Goal: Information Seeking & Learning: Learn about a topic

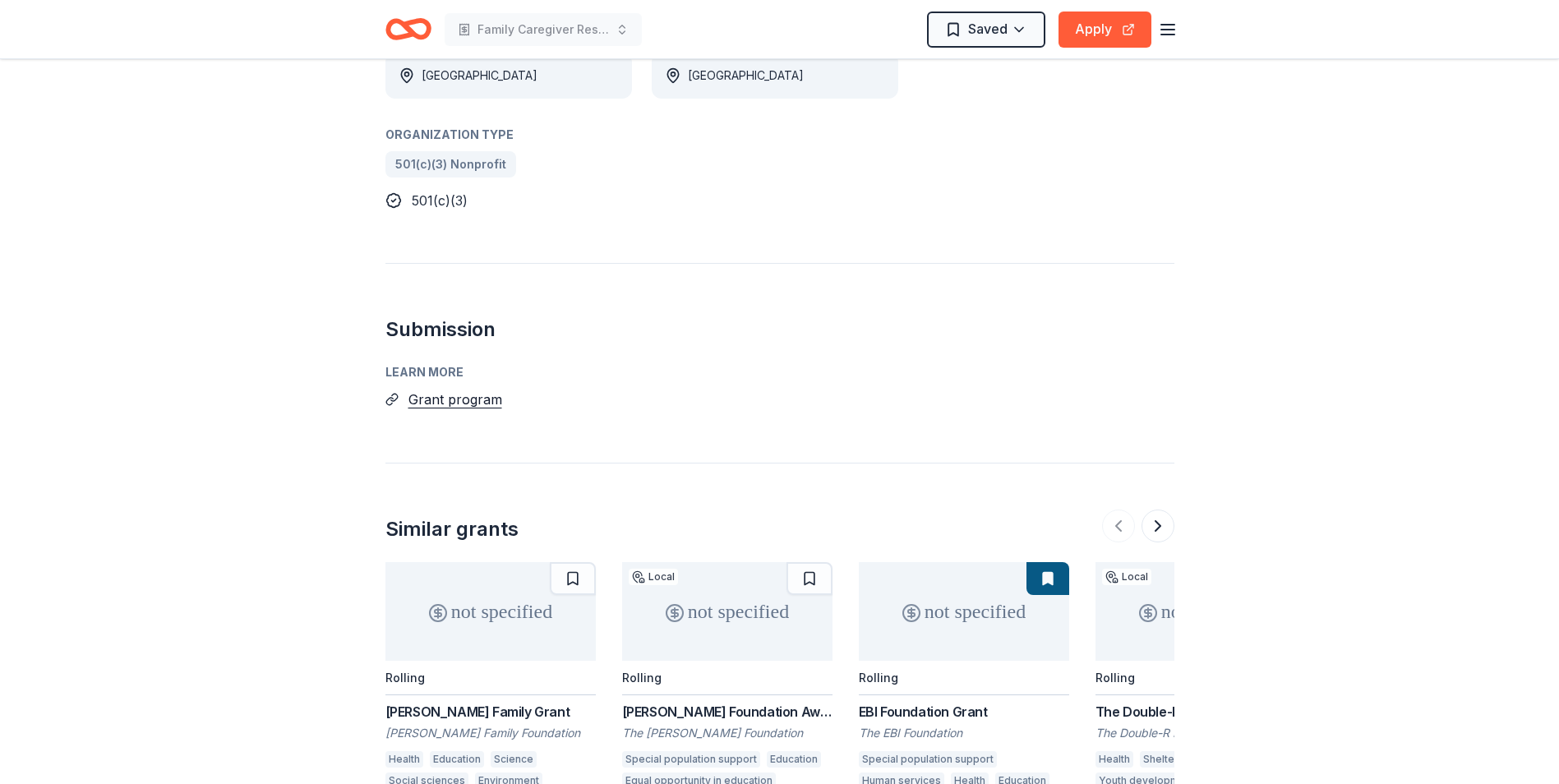
scroll to position [986, 0]
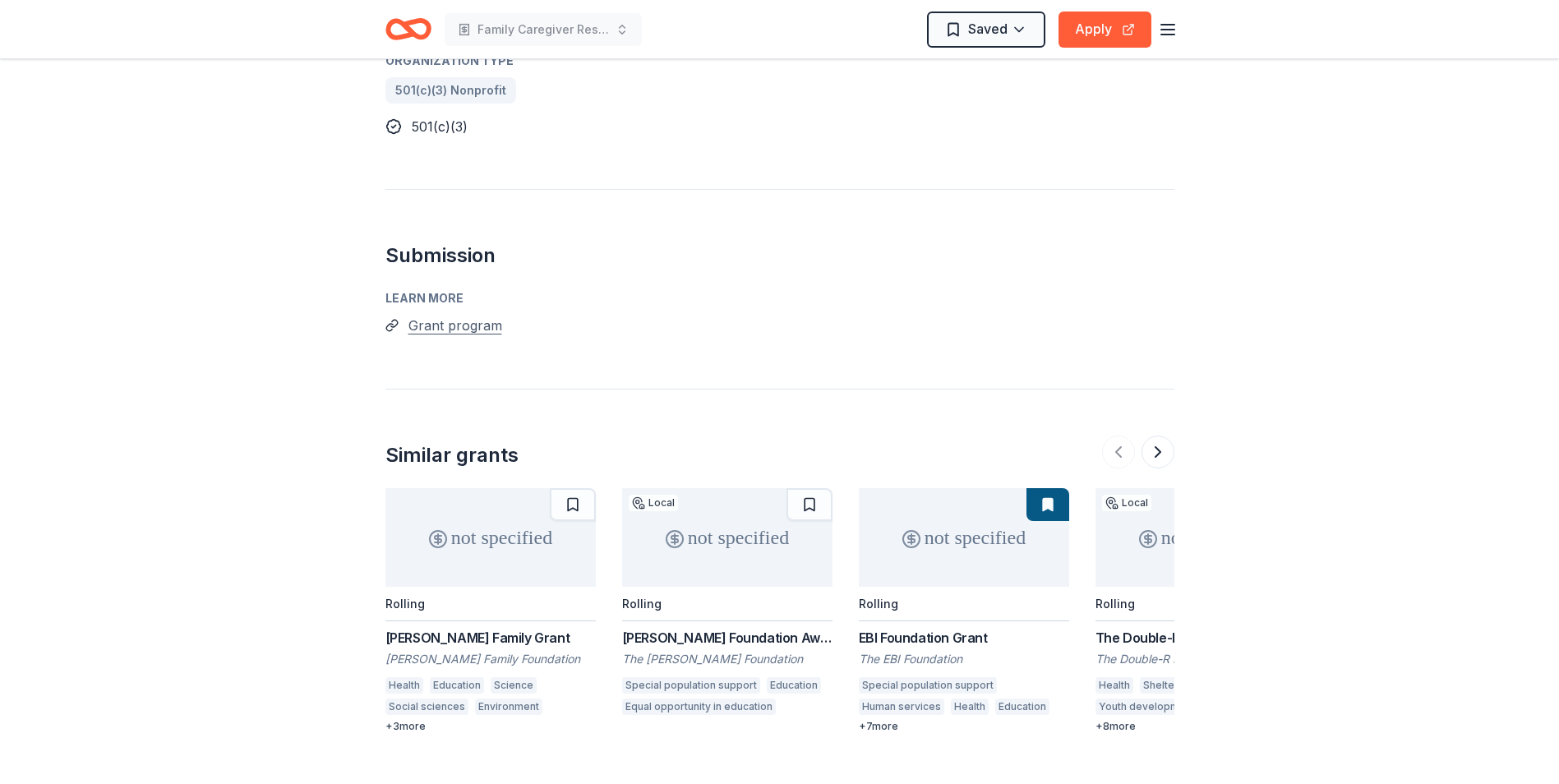
click at [446, 314] on button "Grant program" at bounding box center [455, 325] width 94 height 22
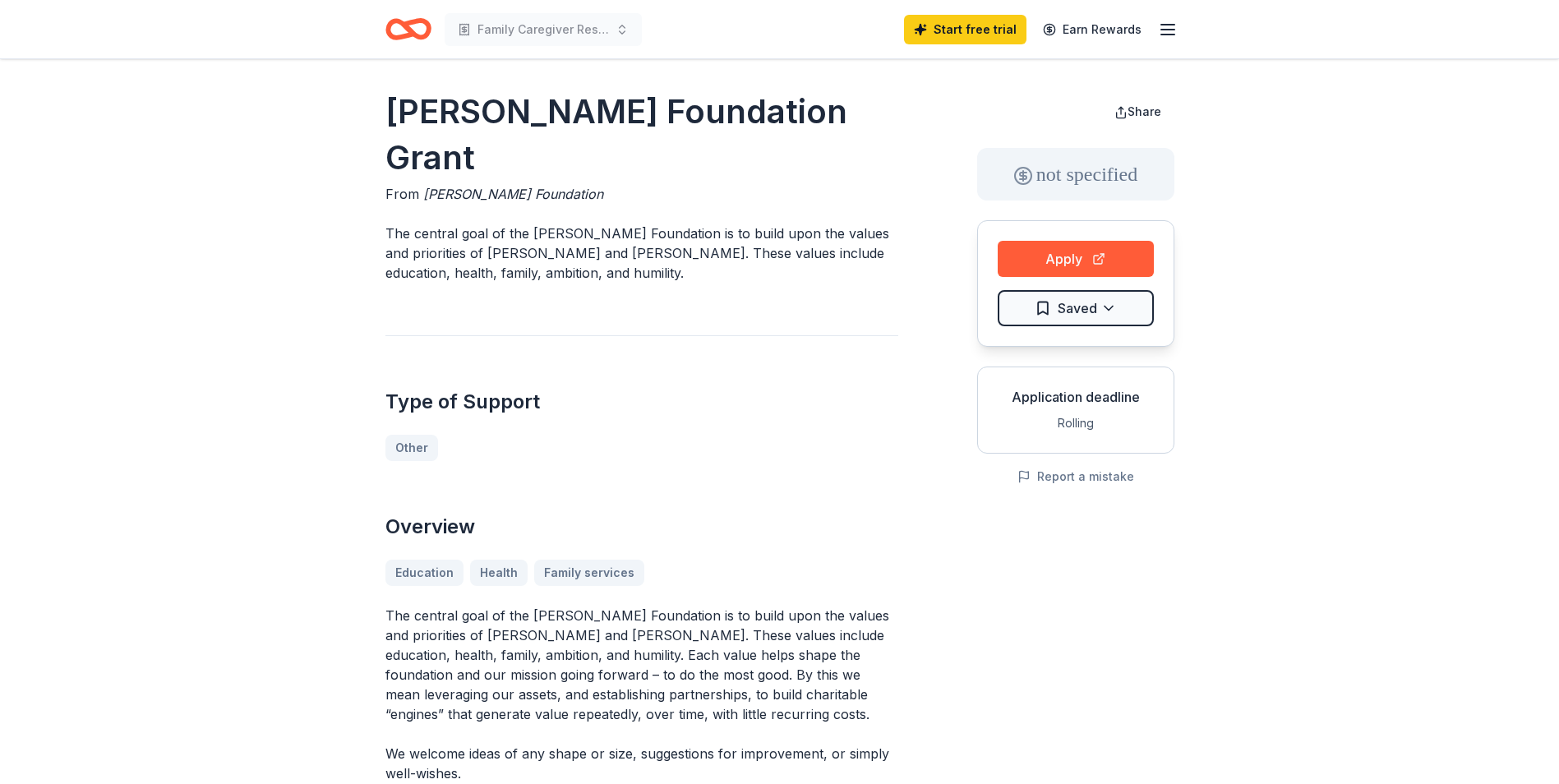
scroll to position [0, 0]
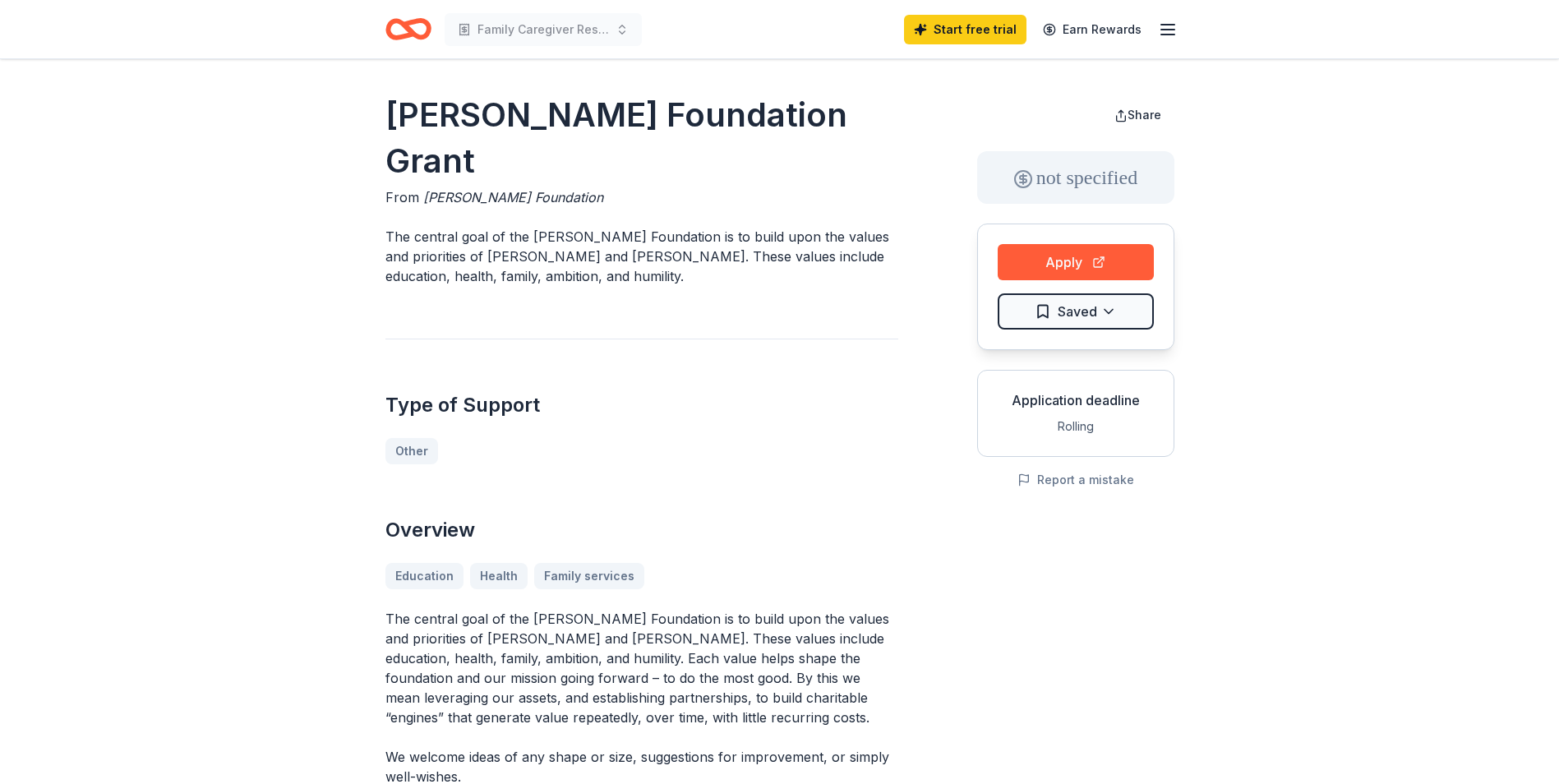
click at [1166, 28] on icon "button" at bounding box center [1168, 30] width 20 height 20
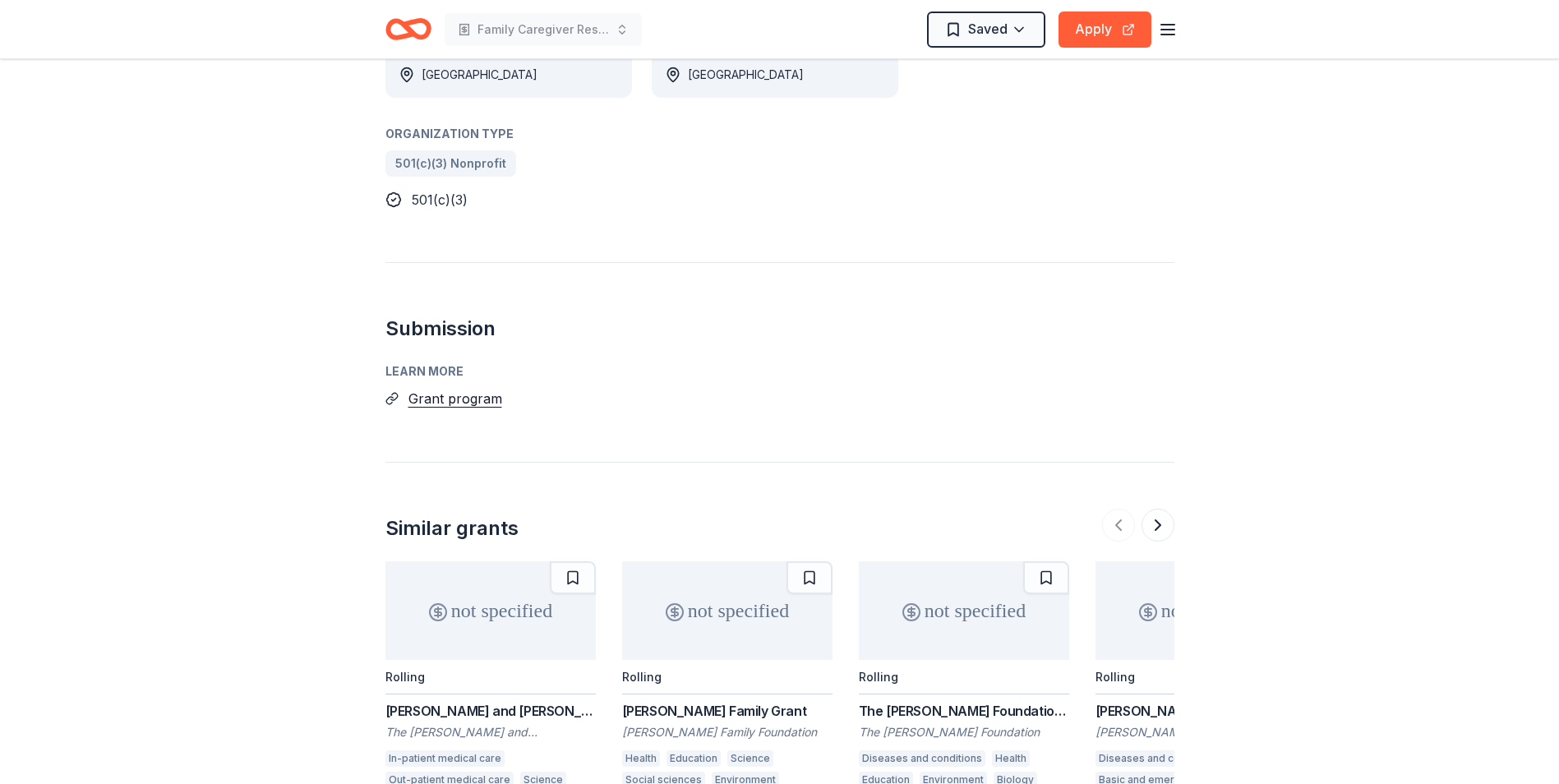
scroll to position [904, 0]
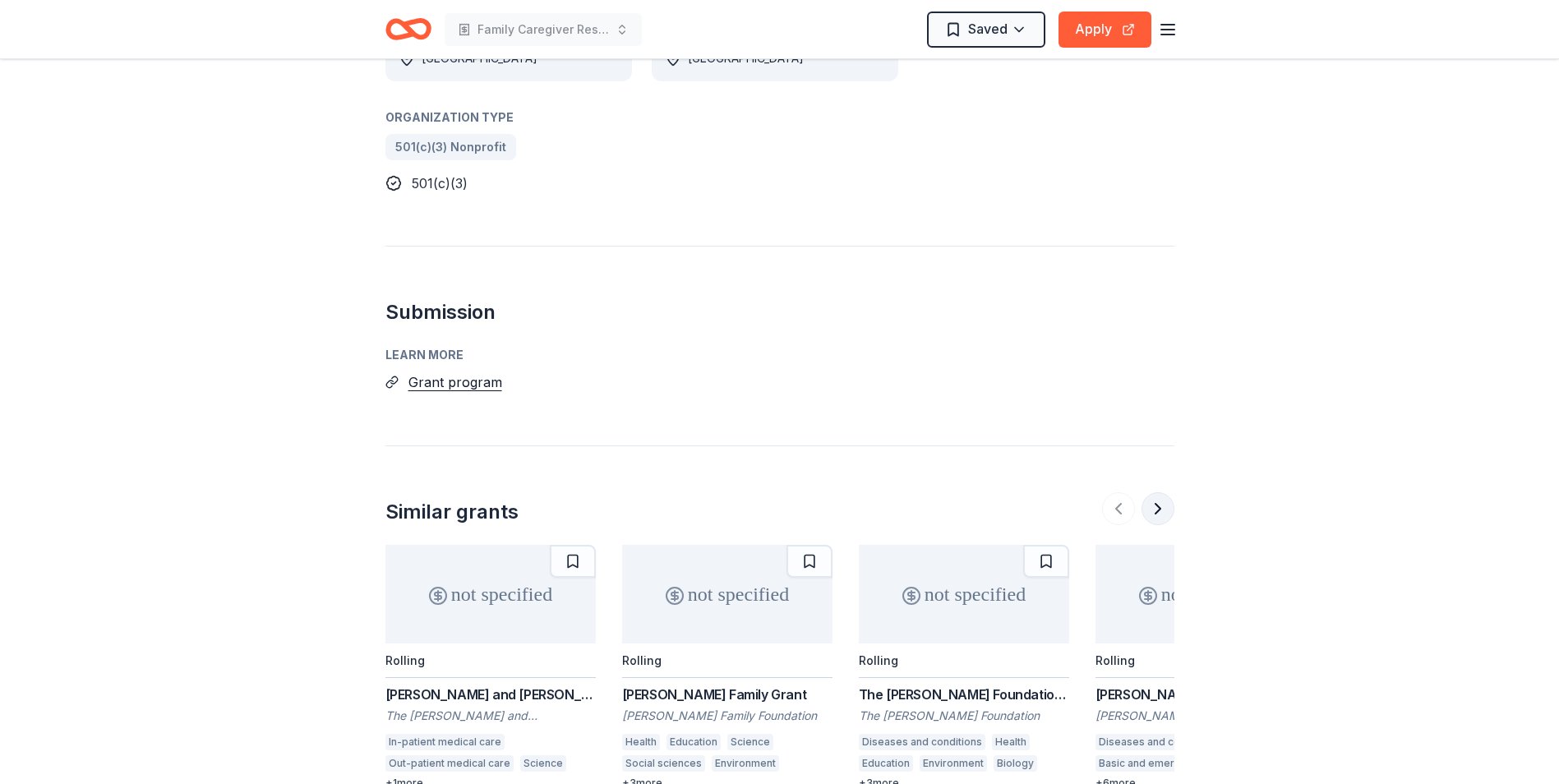
click at [1160, 492] on button at bounding box center [1158, 509] width 33 height 33
click at [1161, 492] on button at bounding box center [1158, 509] width 33 height 33
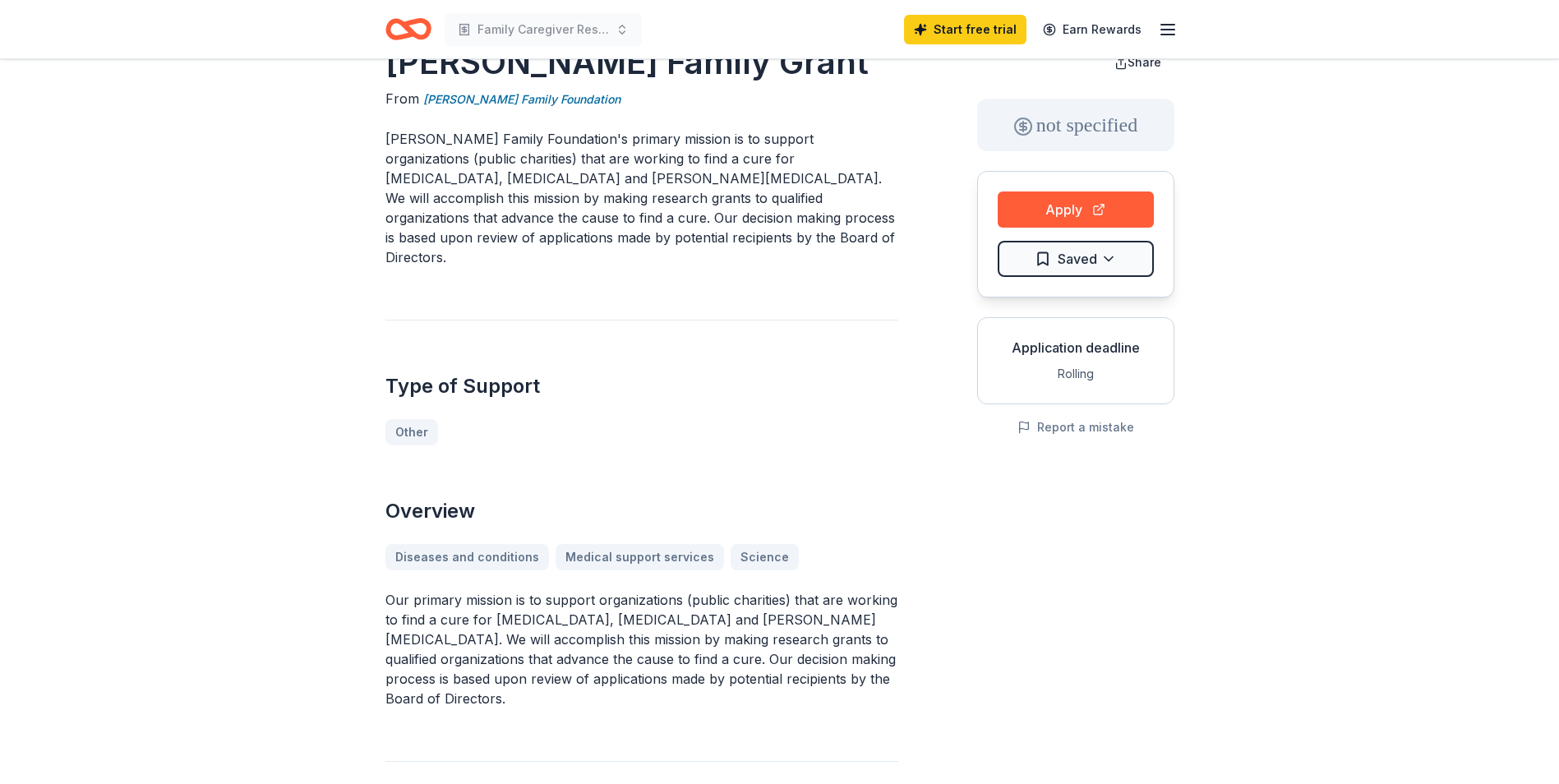
scroll to position [0, 0]
